Goal: Information Seeking & Learning: Learn about a topic

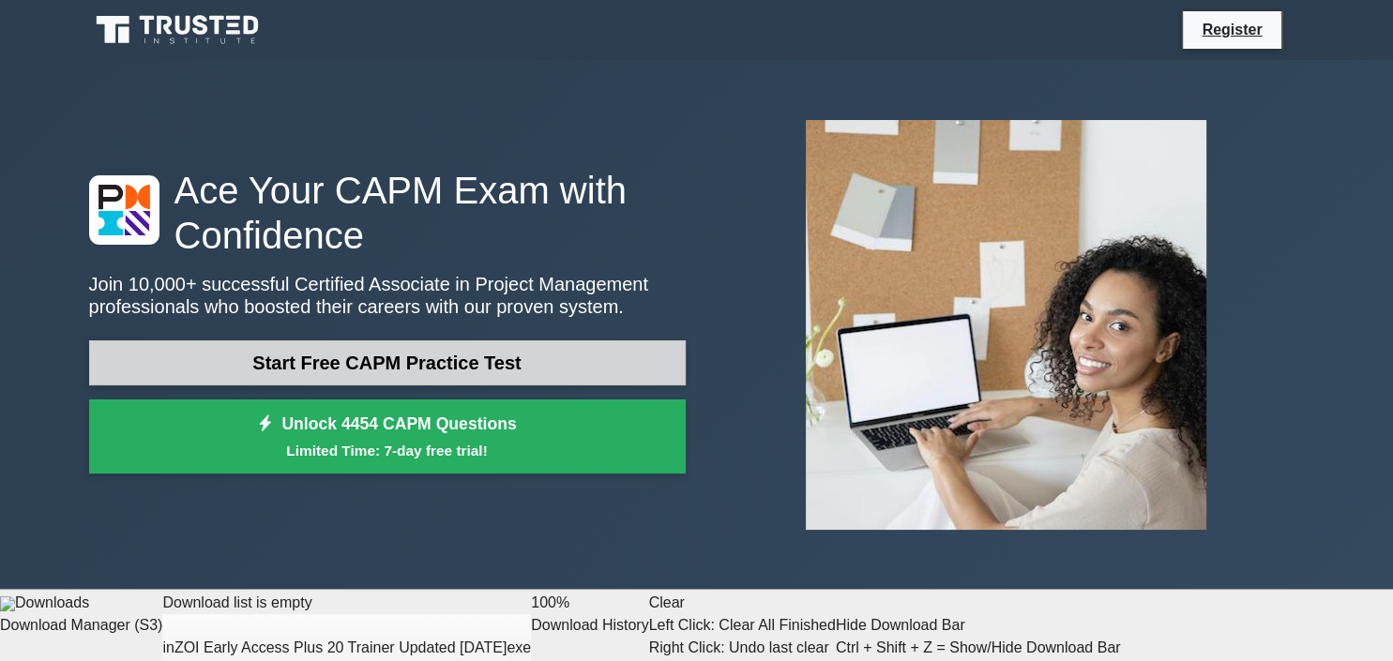
click at [572, 362] on link "Start Free CAPM Practice Test" at bounding box center [387, 363] width 597 height 45
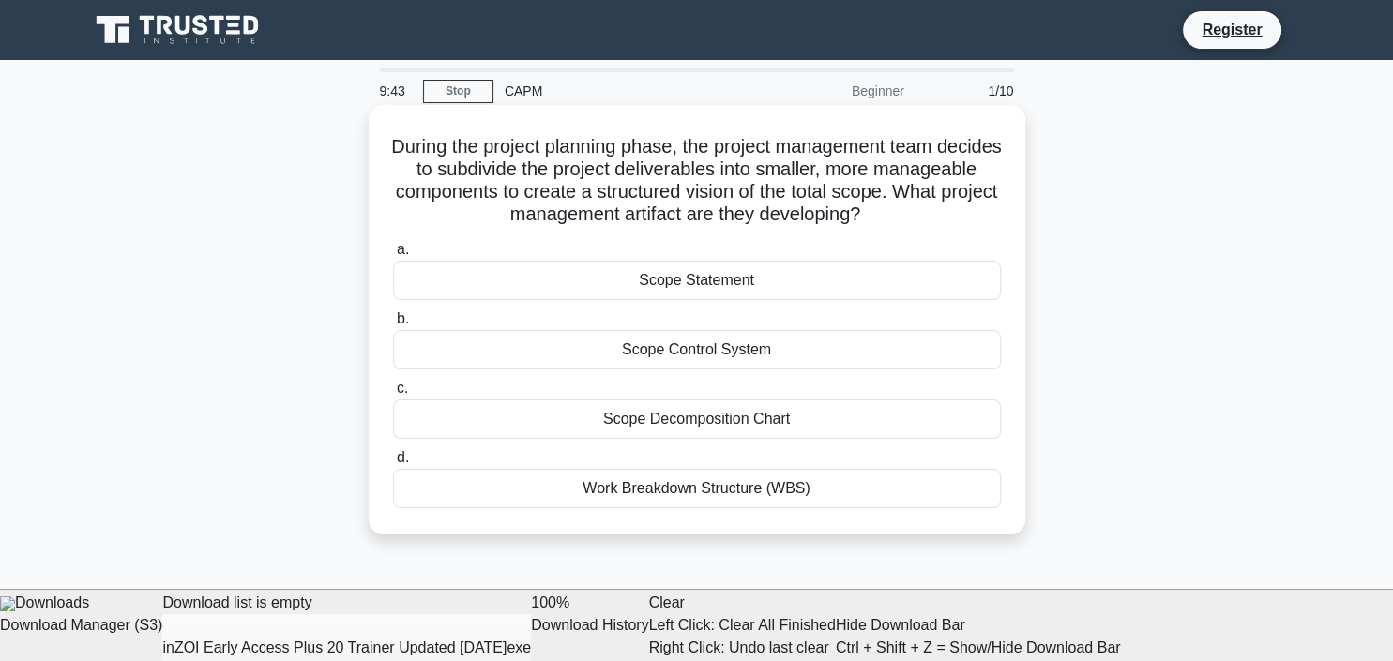
click at [719, 430] on div "Scope Decomposition Chart" at bounding box center [697, 419] width 608 height 39
click at [393, 395] on input "c. Scope Decomposition Chart" at bounding box center [393, 389] width 0 height 12
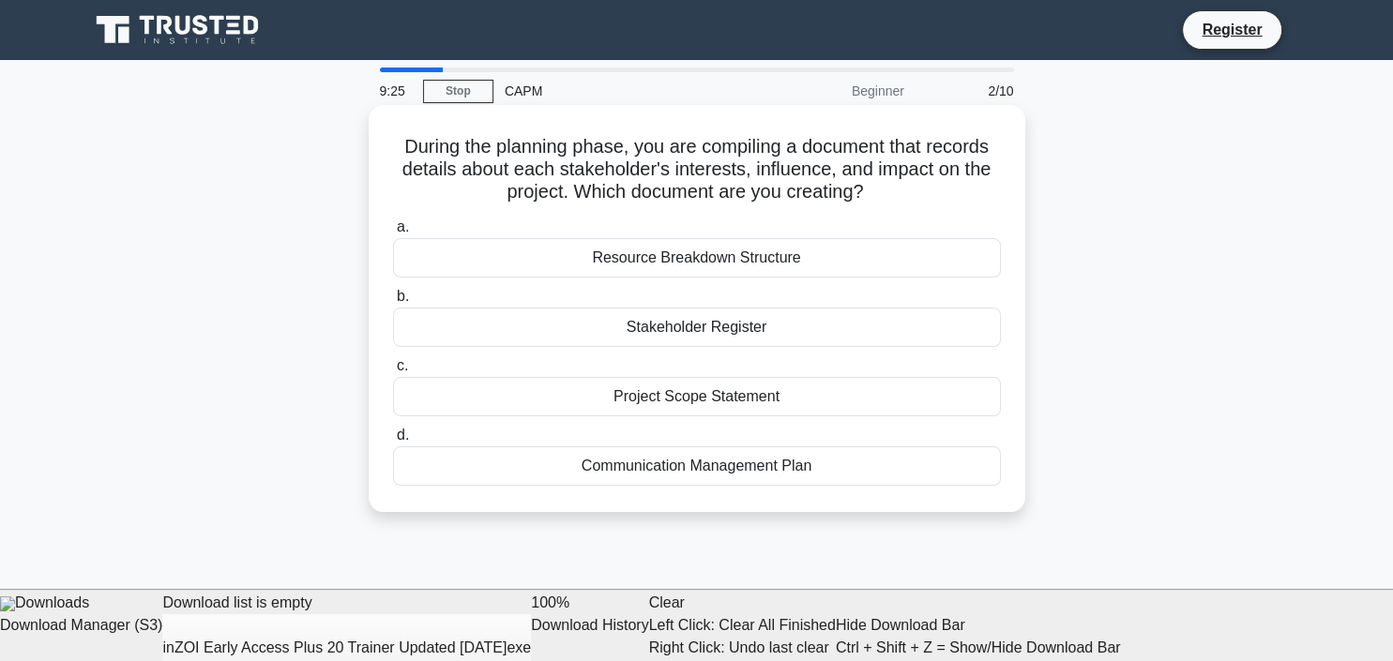
click at [734, 340] on div "Stakeholder Register" at bounding box center [697, 327] width 608 height 39
click at [393, 303] on input "b. Stakeholder Register" at bounding box center [393, 297] width 0 height 12
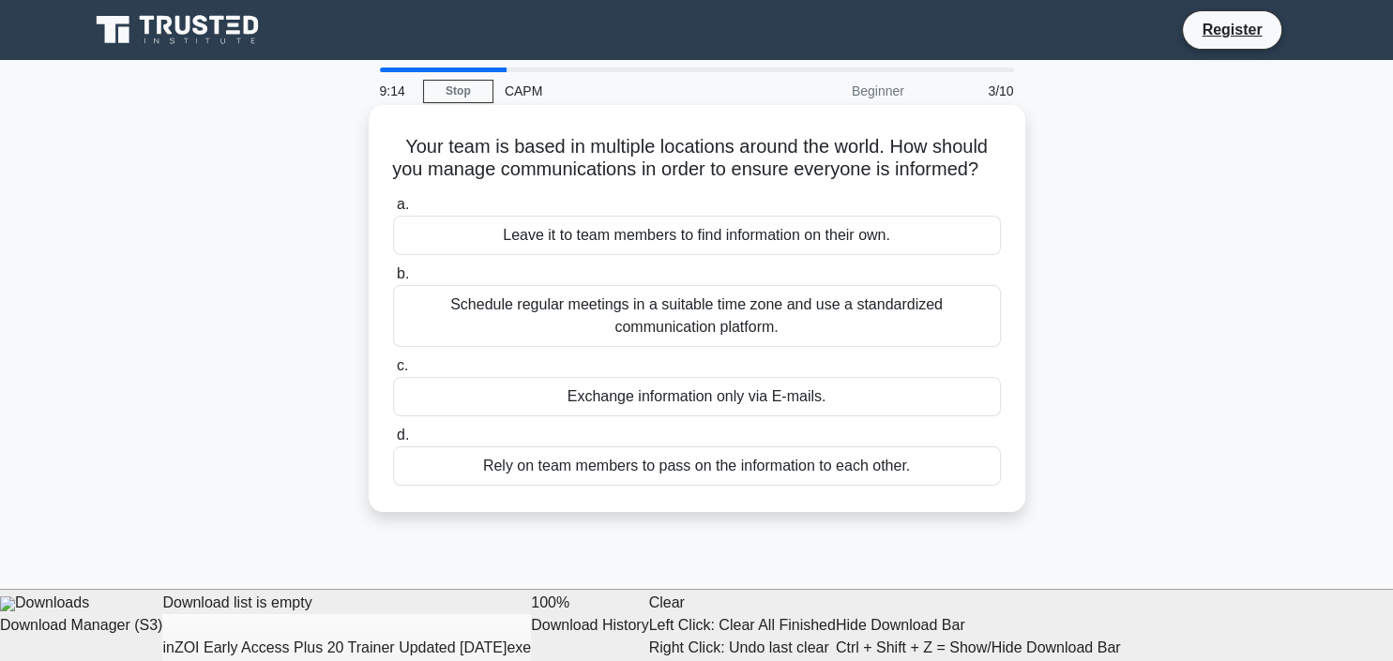
click at [721, 347] on div "Schedule regular meetings in a suitable time zone and use a standardized commun…" at bounding box center [697, 316] width 608 height 62
click at [393, 281] on input "b. Schedule regular meetings in a suitable time zone and use a standardized com…" at bounding box center [393, 274] width 0 height 12
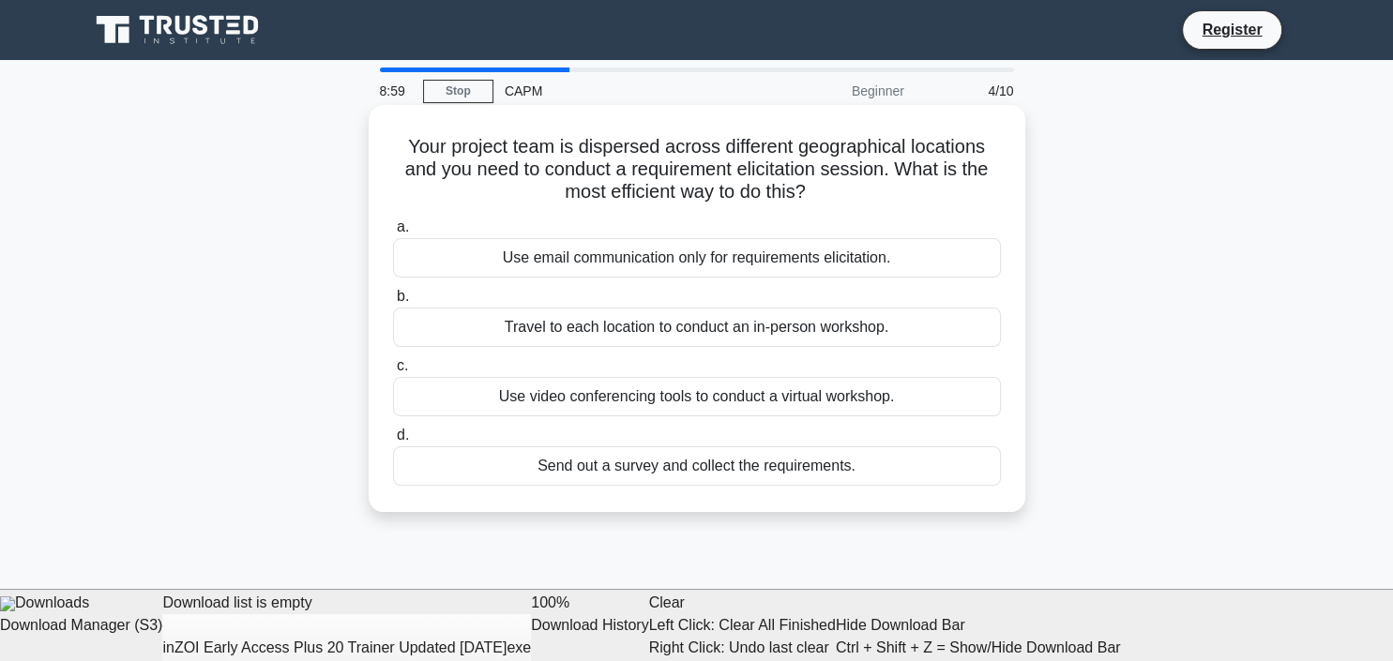
click at [745, 406] on div "Use video conferencing tools to conduct a virtual workshop." at bounding box center [697, 396] width 608 height 39
click at [393, 372] on input "c. Use video conferencing tools to conduct a virtual workshop." at bounding box center [393, 366] width 0 height 12
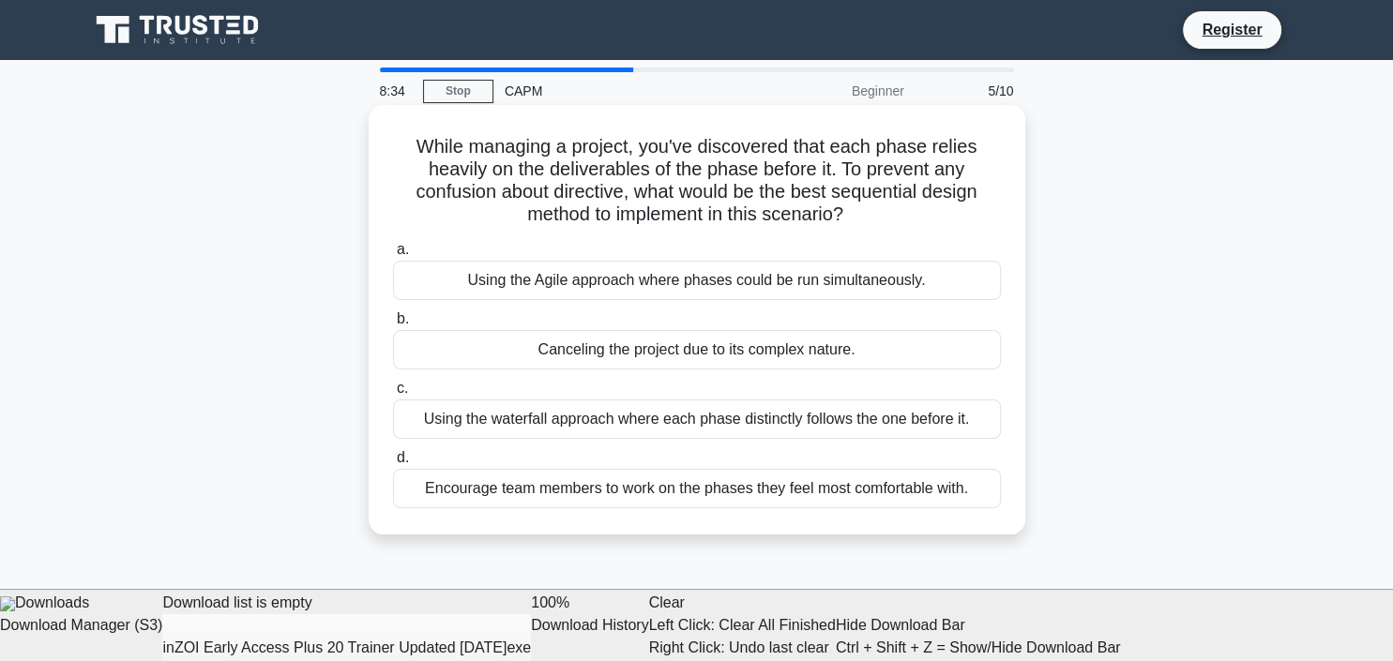
click at [775, 288] on div "Using the Agile approach where phases could be run simultaneously." at bounding box center [697, 280] width 608 height 39
click at [393, 256] on input "a. Using the Agile approach where phases could be run simultaneously." at bounding box center [393, 250] width 0 height 12
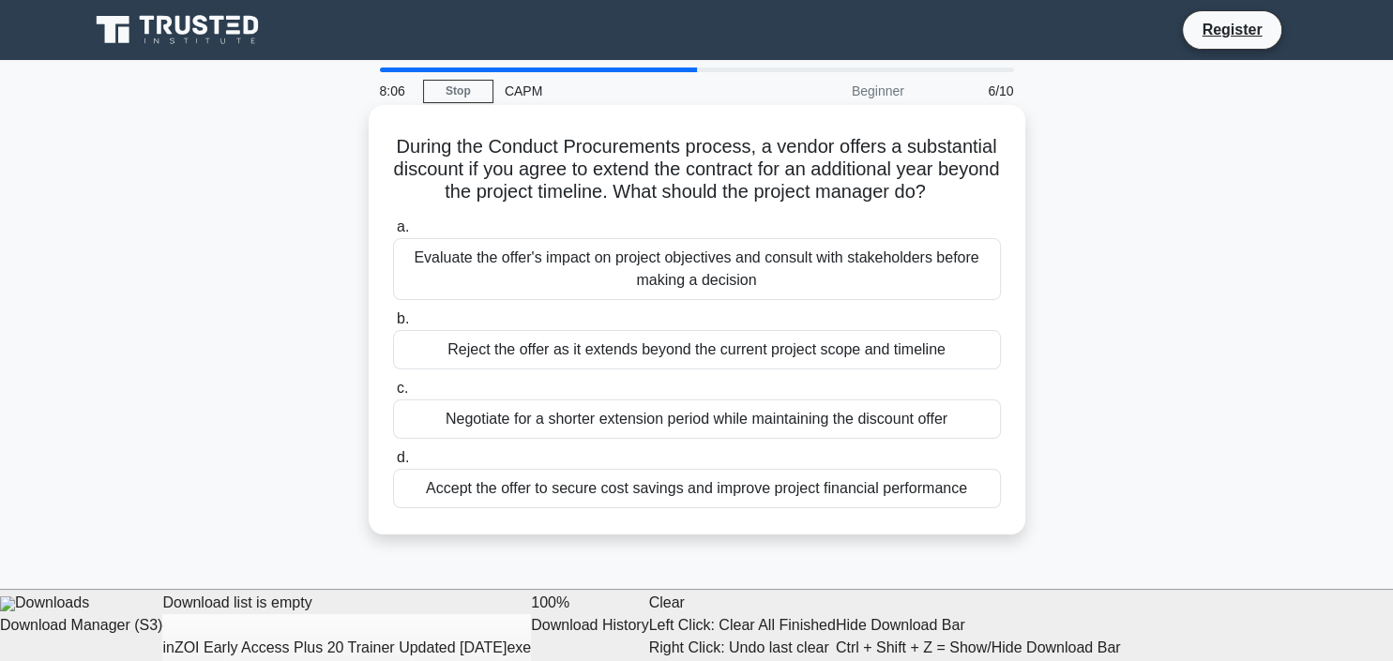
click at [694, 285] on div "Evaluate the offer's impact on project objectives and consult with stakeholders…" at bounding box center [697, 269] width 608 height 62
click at [393, 234] on input "a. Evaluate the offer's impact on project objectives and consult with stakehold…" at bounding box center [393, 227] width 0 height 12
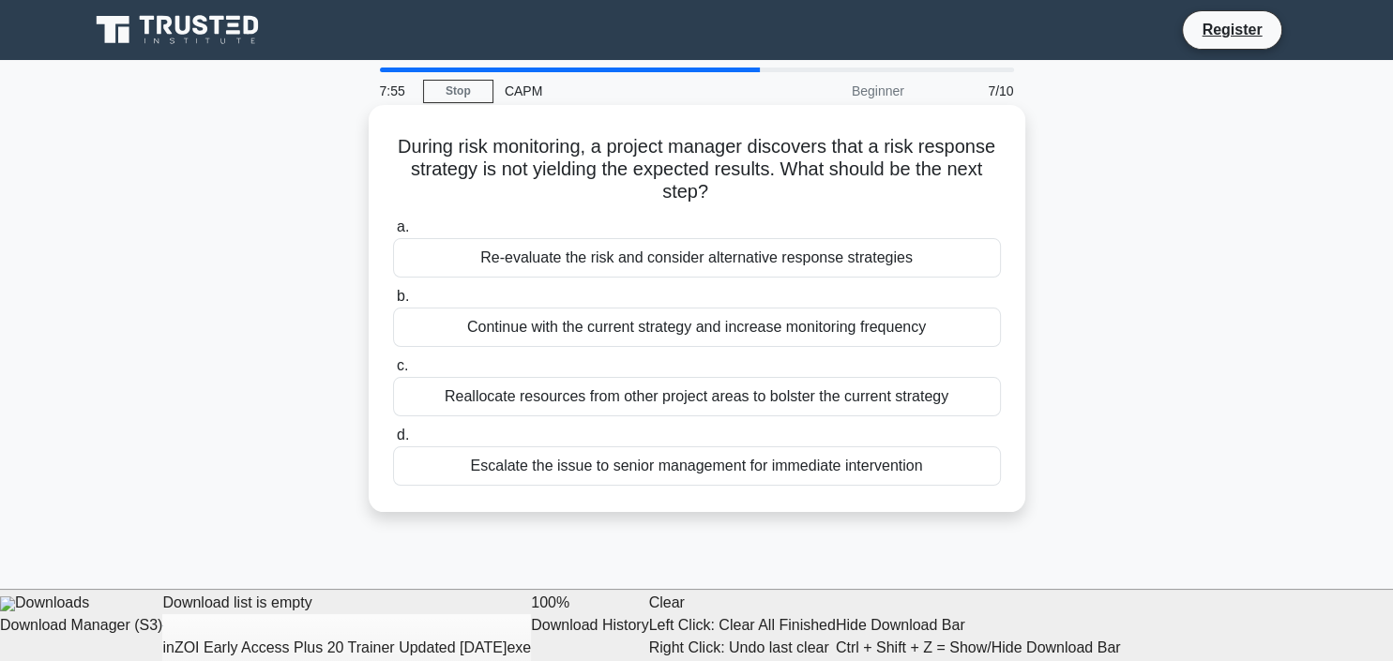
click at [827, 266] on div "Re-evaluate the risk and consider alternative response strategies" at bounding box center [697, 257] width 608 height 39
click at [393, 234] on input "a. Re-evaluate the risk and consider alternative response strategies" at bounding box center [393, 227] width 0 height 12
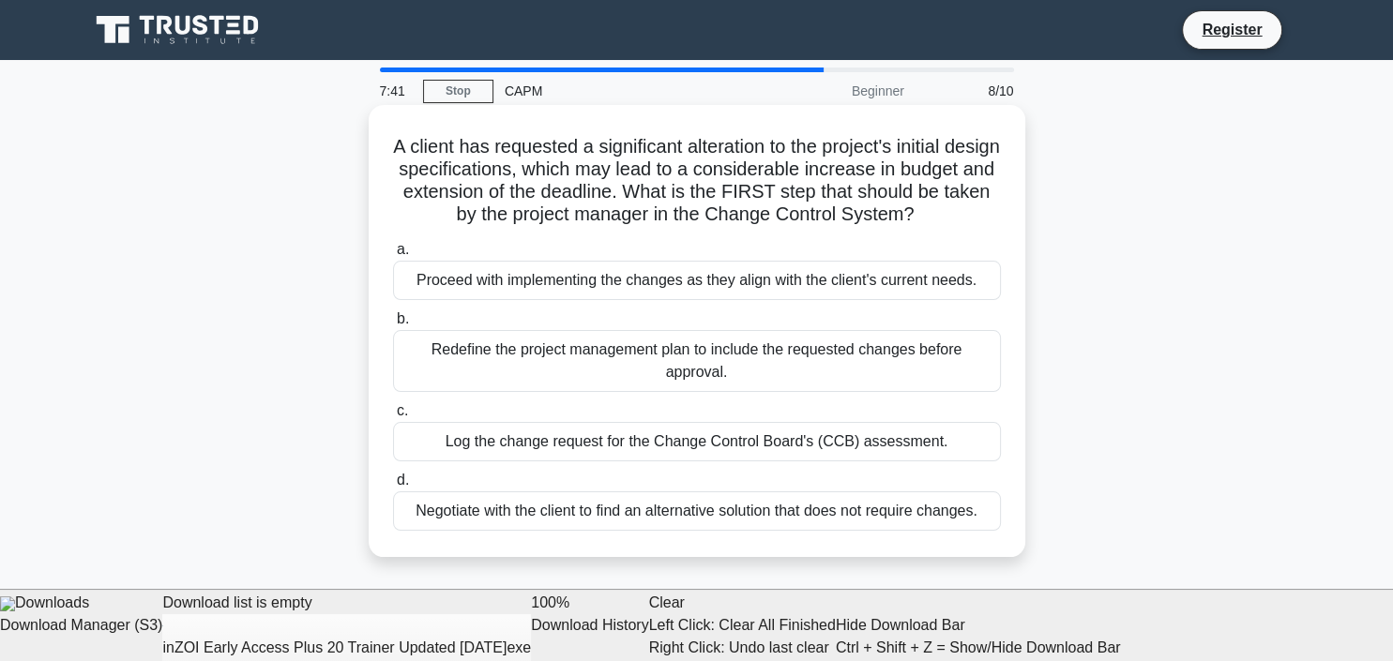
click at [727, 372] on div "Redefine the project management plan to include the requested changes before ap…" at bounding box center [697, 361] width 608 height 62
click at [393, 326] on input "b. Redefine the project management plan to include the requested changes before…" at bounding box center [393, 319] width 0 height 12
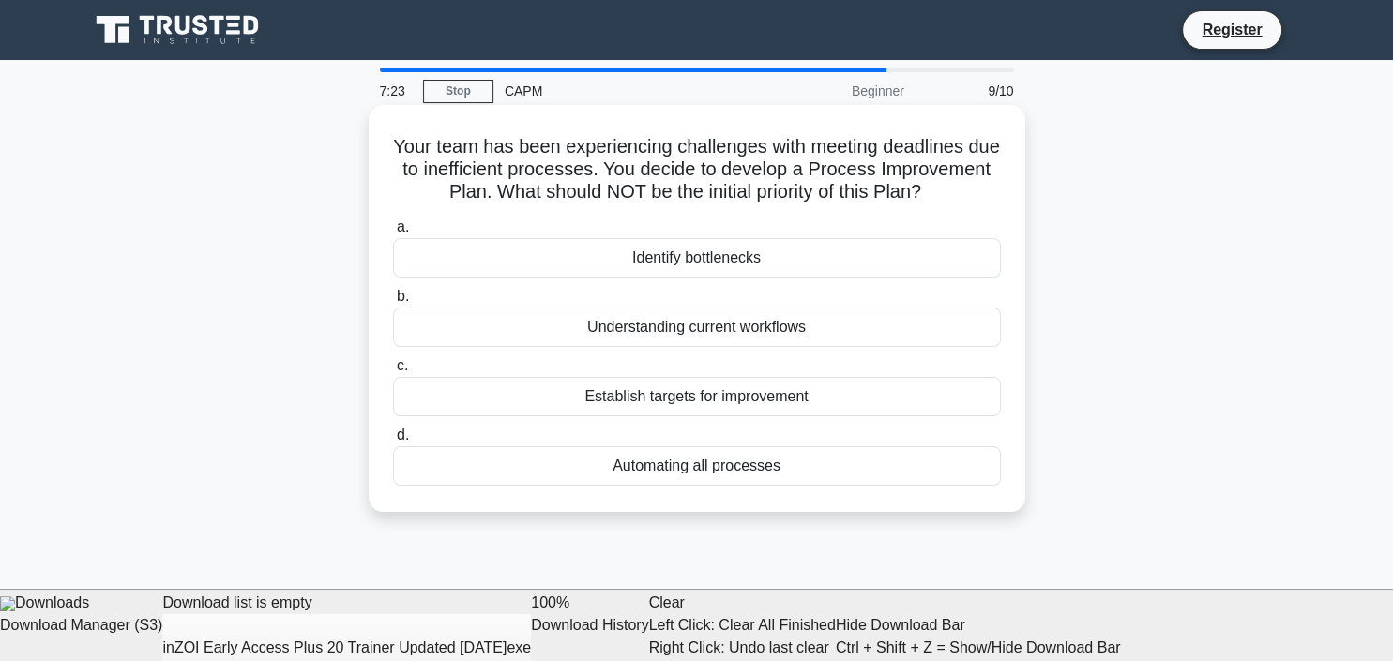
click at [746, 471] on div "Automating all processes" at bounding box center [697, 466] width 608 height 39
click at [393, 442] on input "d. Automating all processes" at bounding box center [393, 436] width 0 height 12
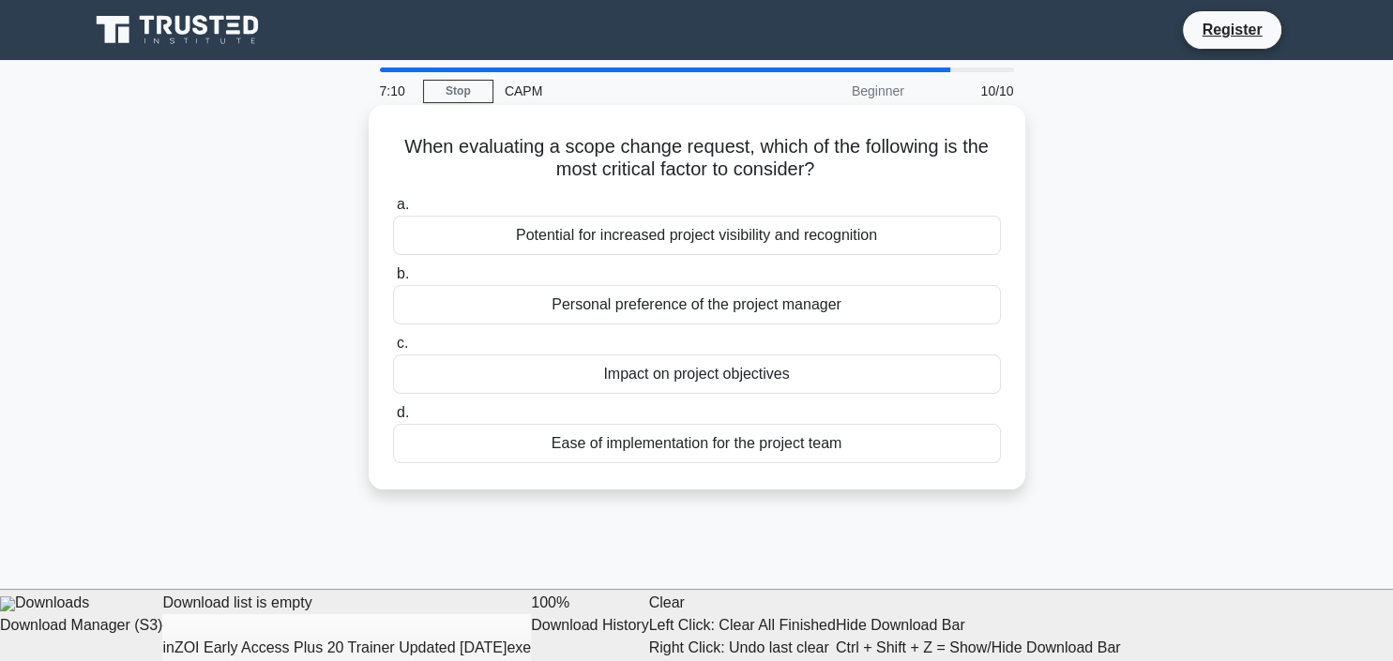
click at [735, 311] on div "Personal preference of the project manager" at bounding box center [697, 304] width 608 height 39
click at [393, 281] on input "b. Personal preference of the project manager" at bounding box center [393, 274] width 0 height 12
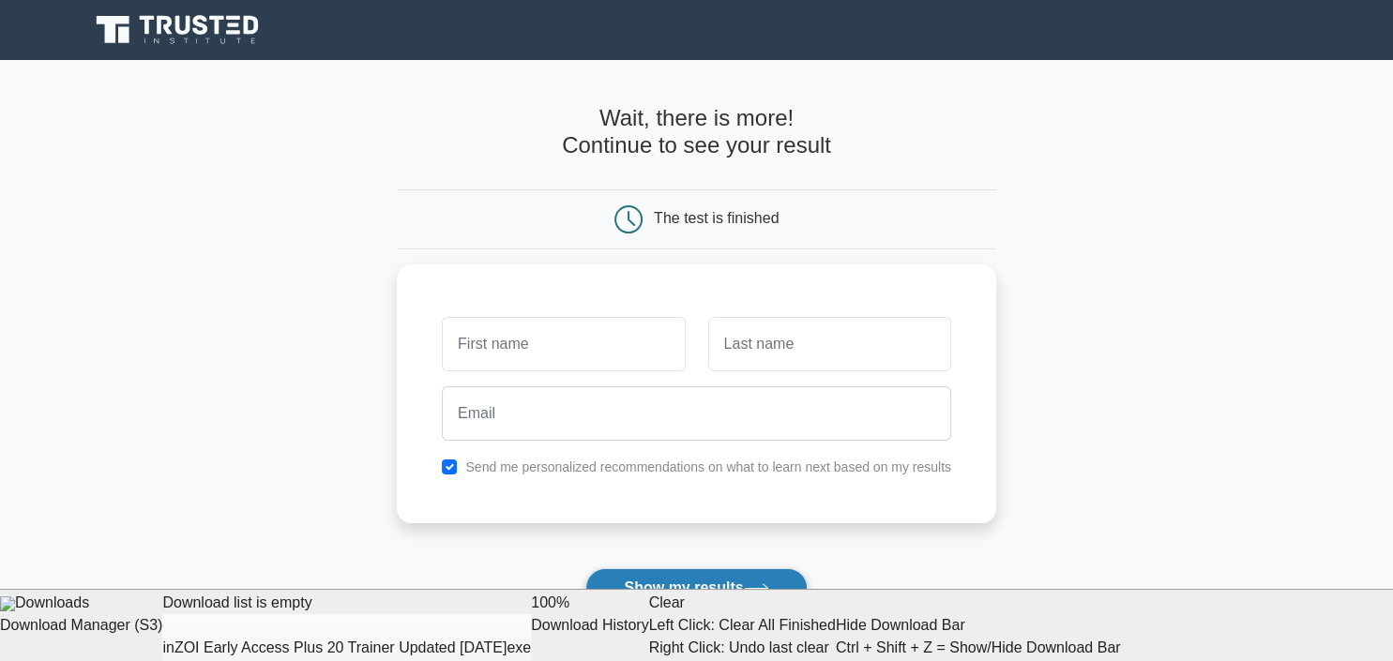
click at [749, 576] on button "Show my results" at bounding box center [695, 588] width 221 height 39
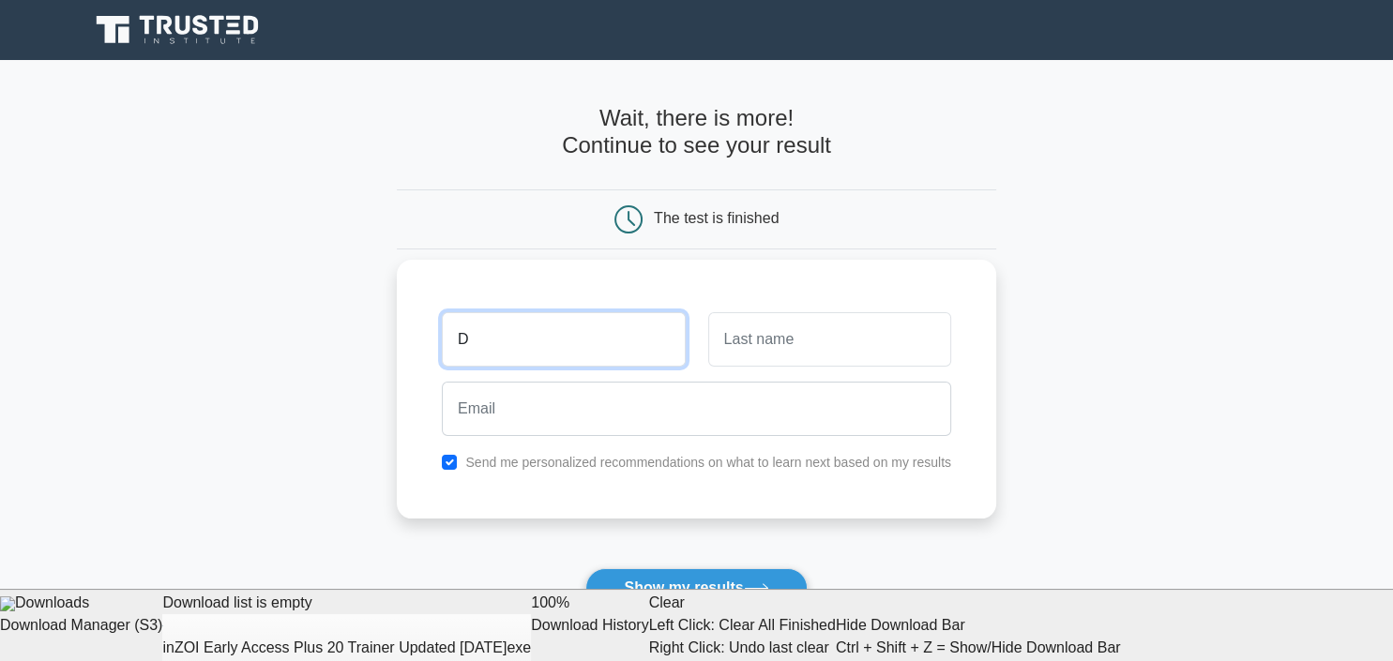
type input "D"
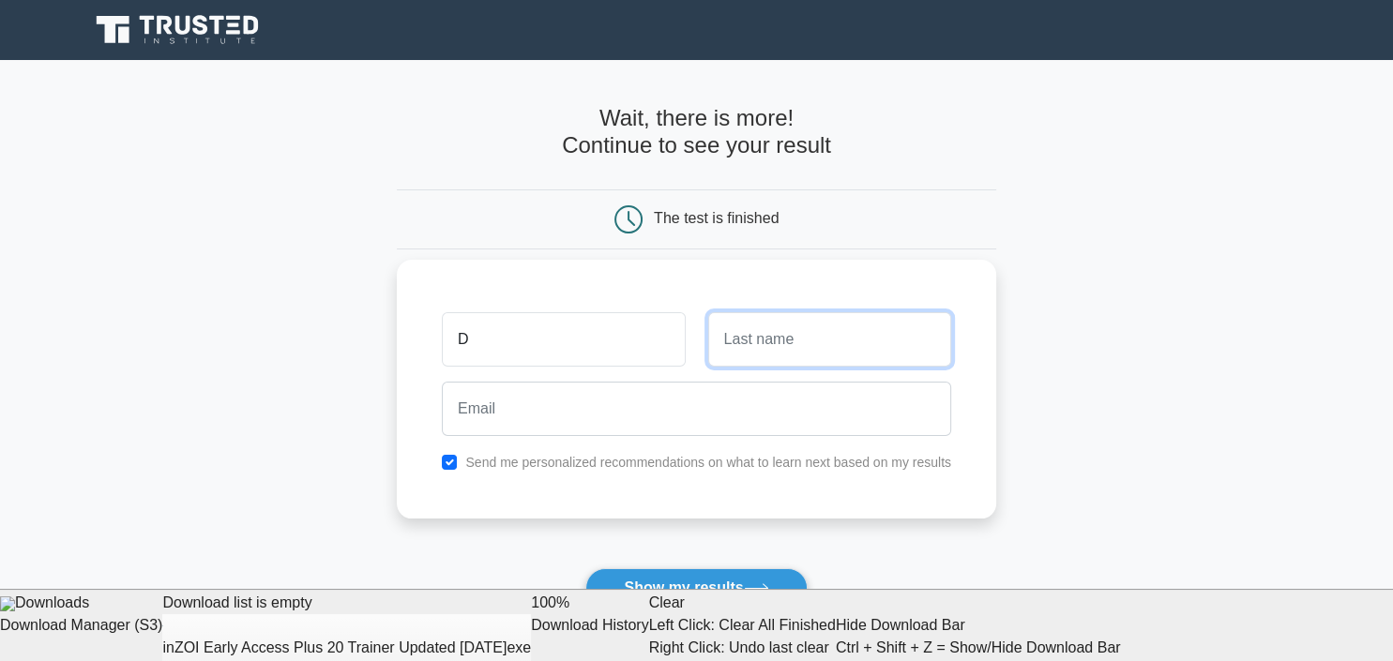
click at [782, 342] on input "text" at bounding box center [829, 339] width 243 height 54
type input "A"
click at [742, 438] on div at bounding box center [697, 408] width 532 height 69
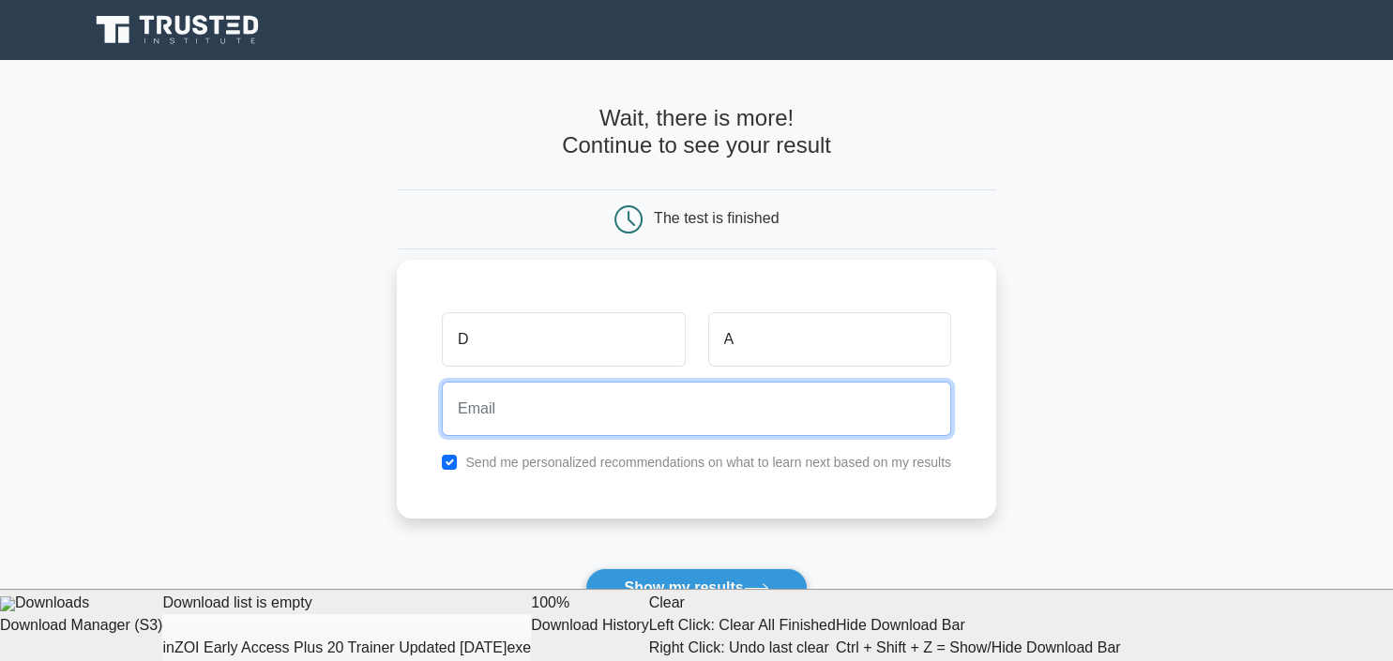
click at [742, 428] on input "email" at bounding box center [696, 409] width 509 height 54
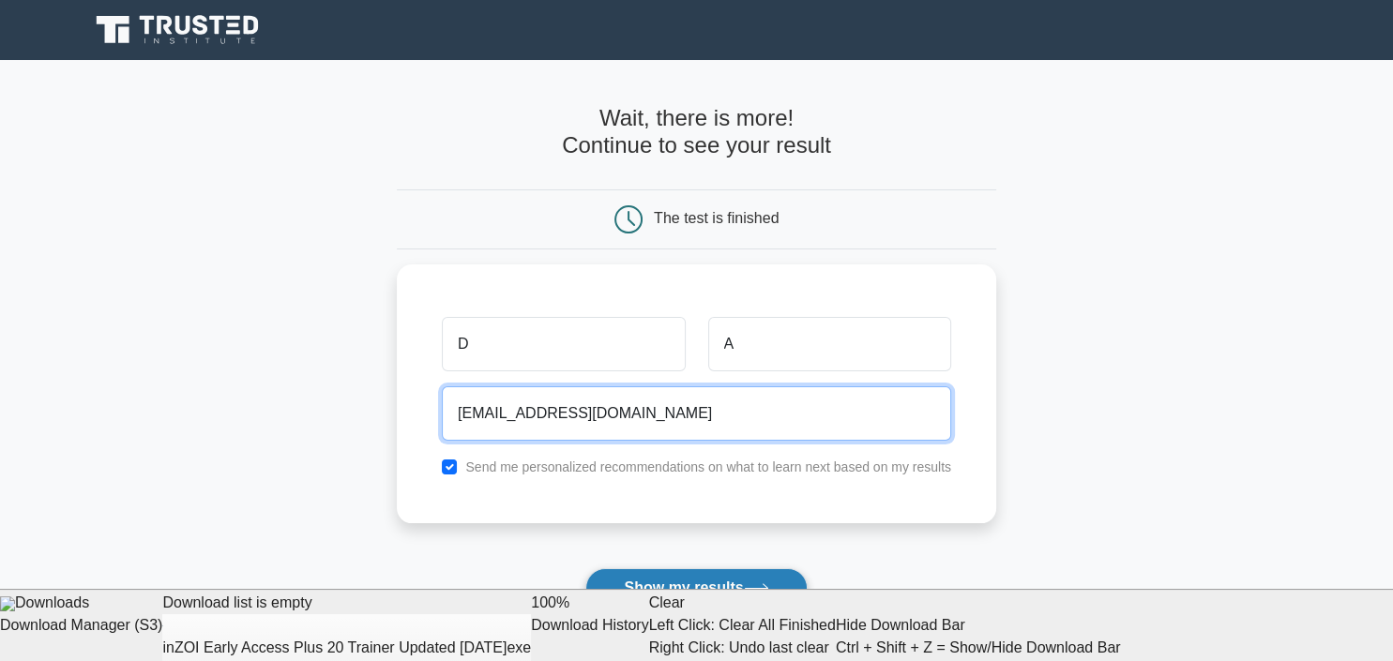
type input "danyaliwarga@yahoo.com"
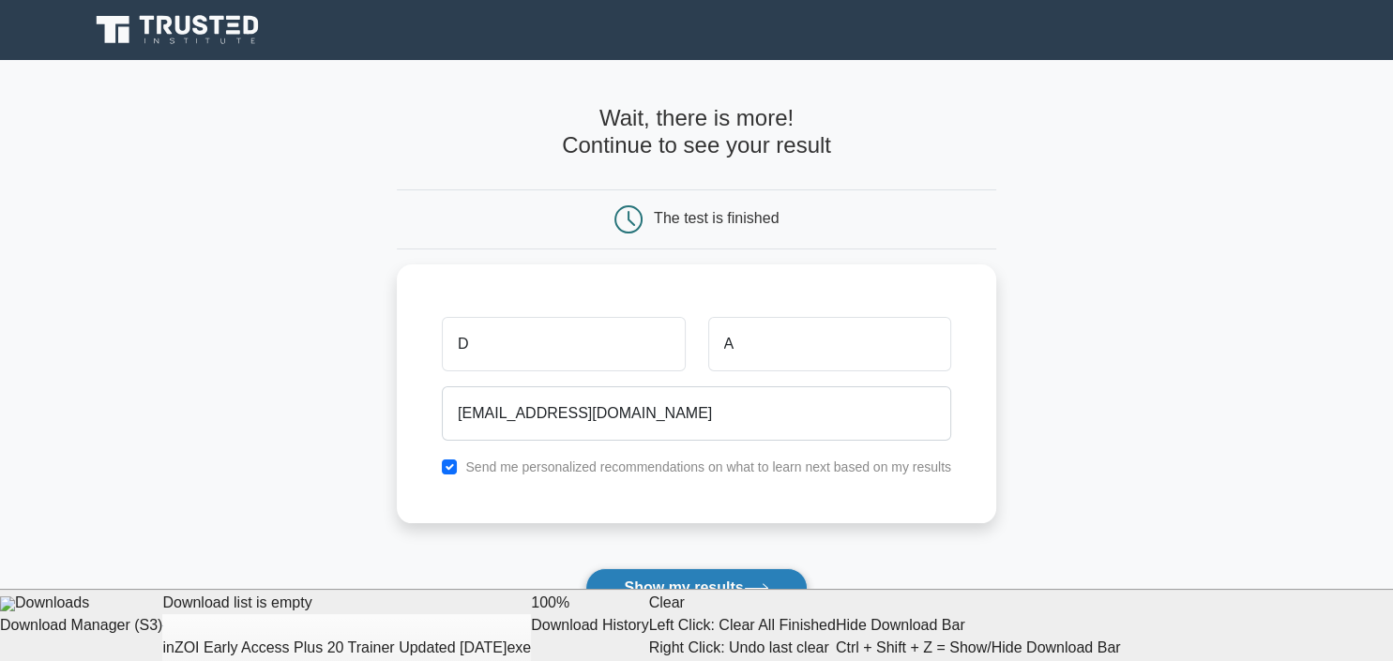
click at [784, 573] on button "Show my results" at bounding box center [695, 588] width 221 height 39
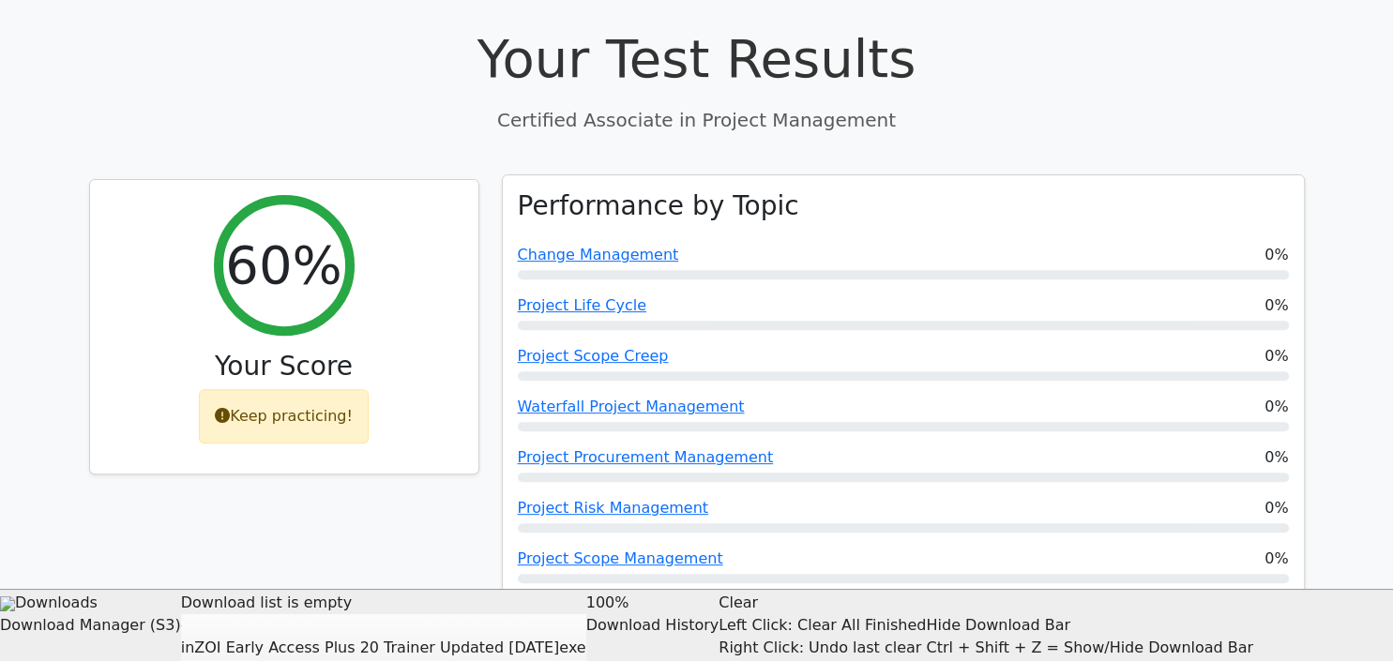
scroll to position [693, 0]
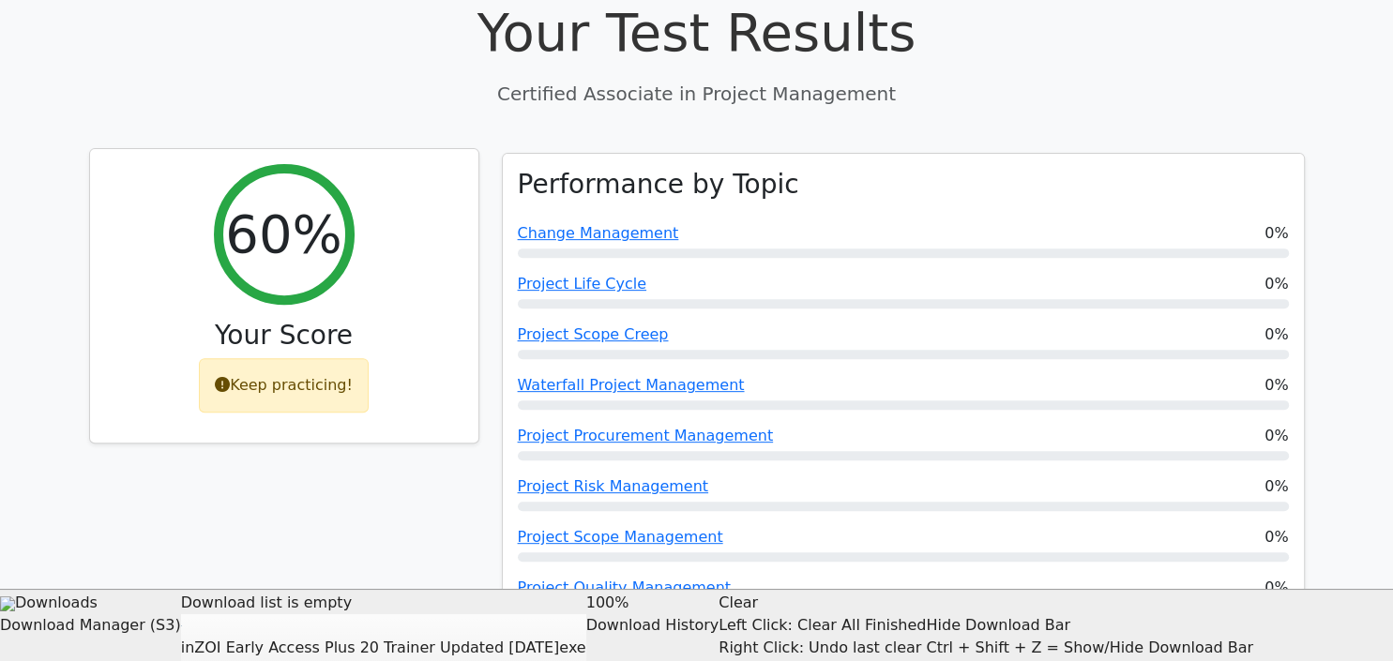
click at [228, 377] on icon at bounding box center [222, 384] width 15 height 15
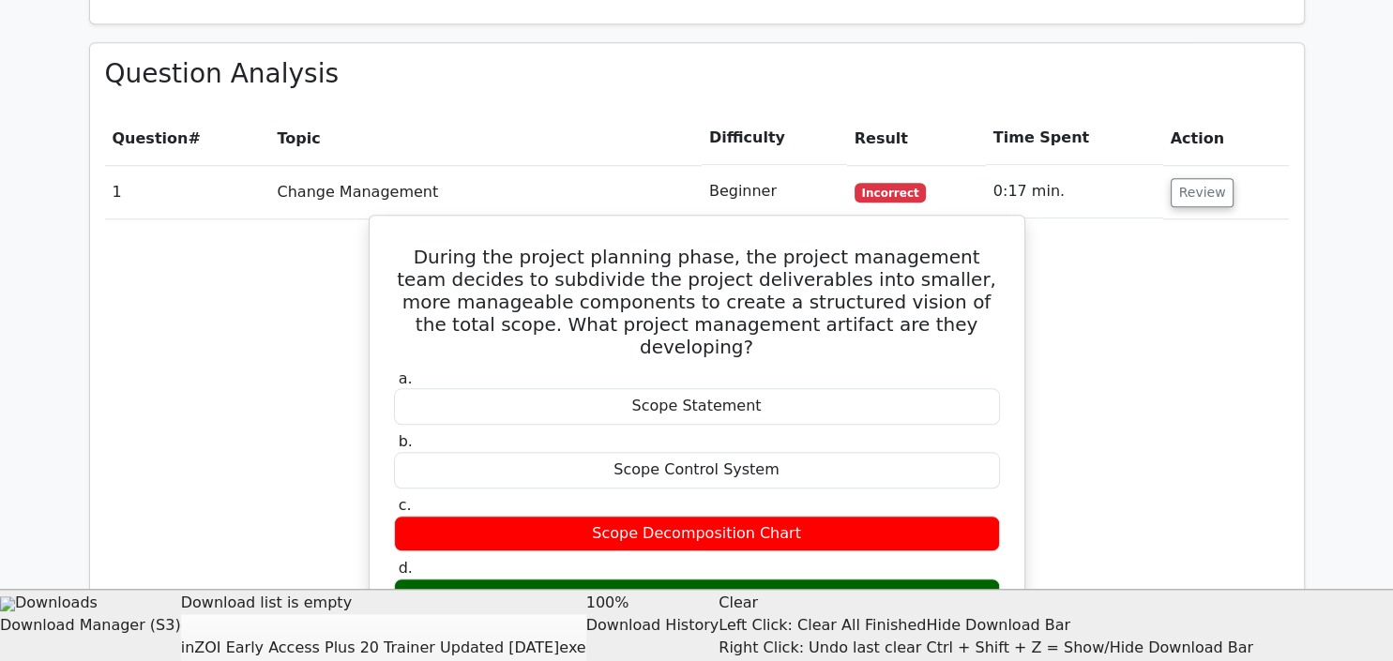
scroll to position [1585, 0]
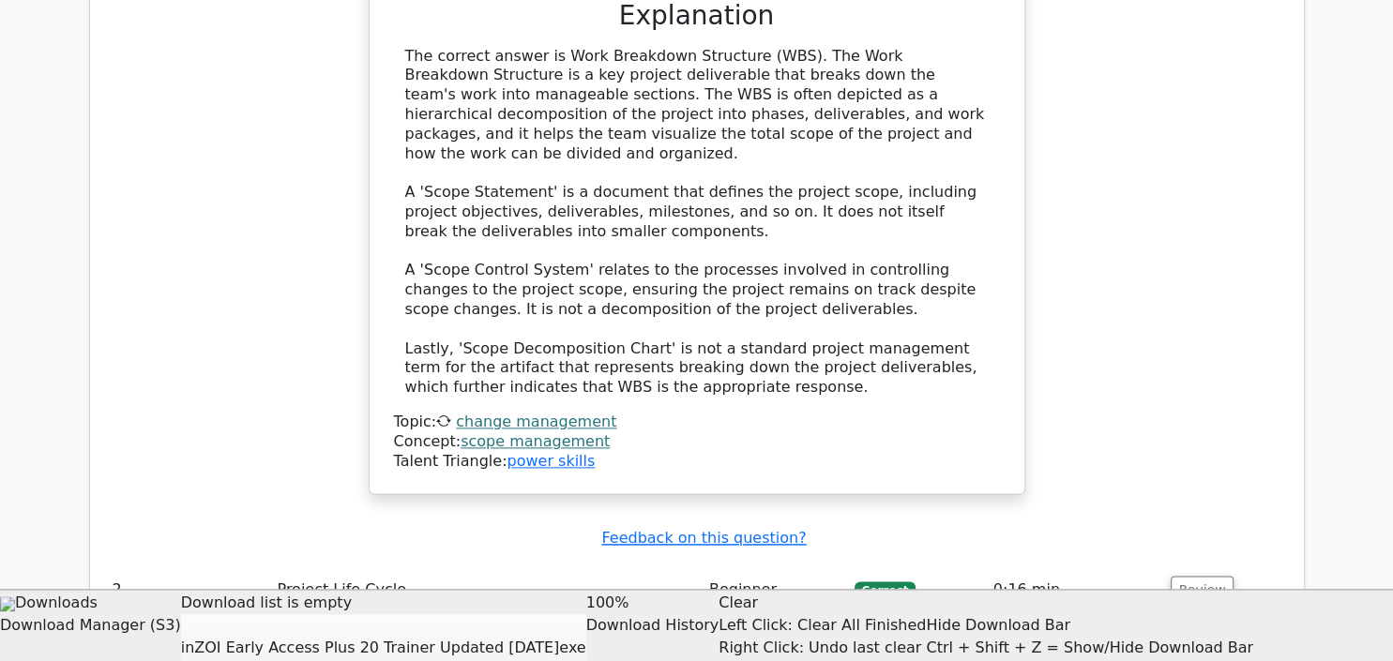
scroll to position [2272, 0]
